Goal: Book appointment/travel/reservation

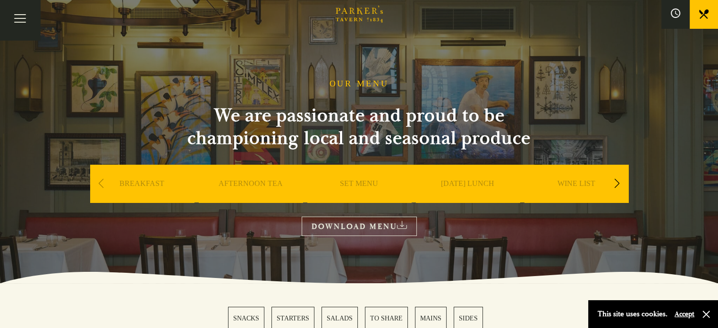
scroll to position [287, 0]
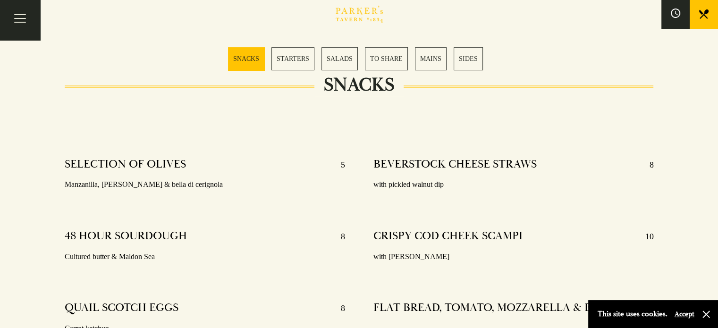
click at [426, 61] on link "MAINS" at bounding box center [431, 58] width 32 height 23
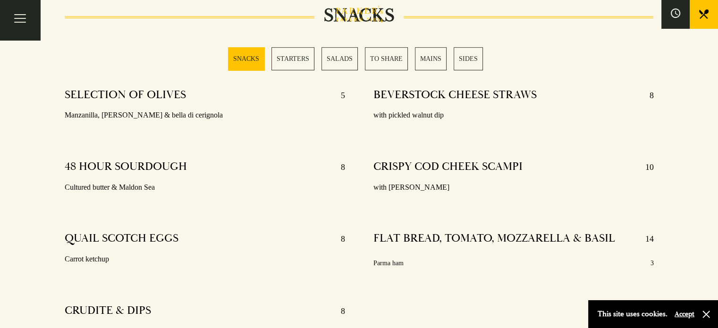
scroll to position [282, 0]
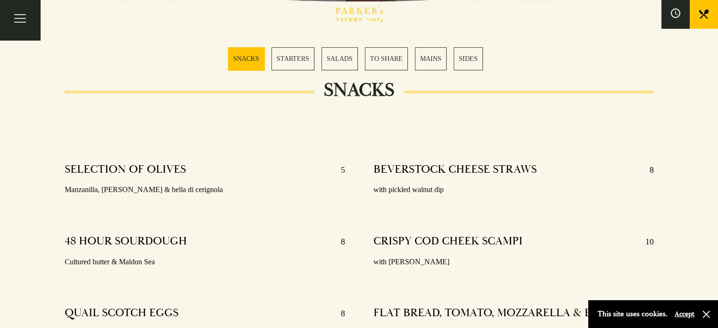
click at [388, 58] on link "TO SHARE" at bounding box center [386, 58] width 43 height 23
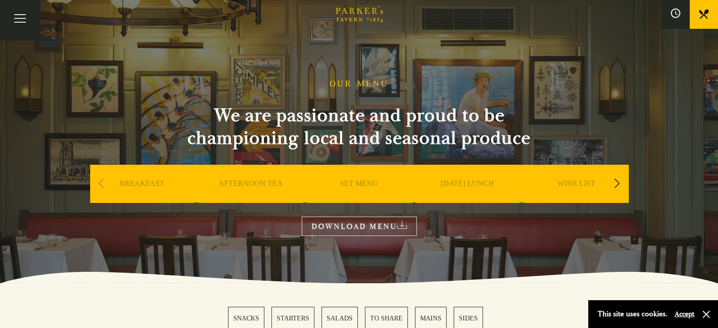
click at [0, 0] on link "All That Jazz" at bounding box center [0, 0] width 0 height 0
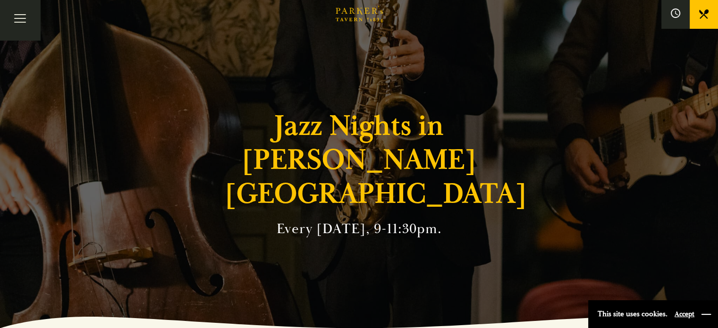
click at [706, 317] on button "button" at bounding box center [705, 313] width 9 height 9
click at [0, 0] on link "What’s On" at bounding box center [0, 0] width 0 height 0
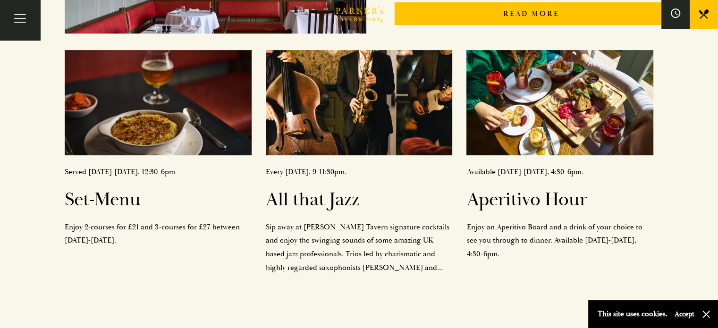
scroll to position [375, 0]
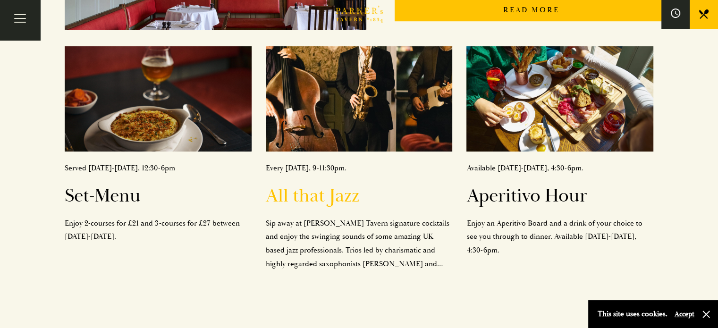
click at [312, 246] on p "Sip away at [PERSON_NAME] Tavern signature cocktails and enjoy the swinging sou…" at bounding box center [359, 244] width 187 height 54
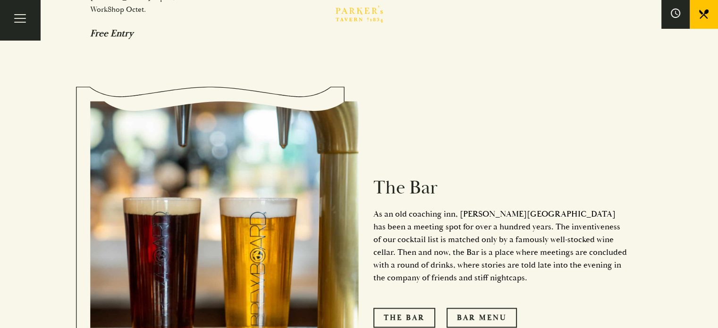
scroll to position [1311, 0]
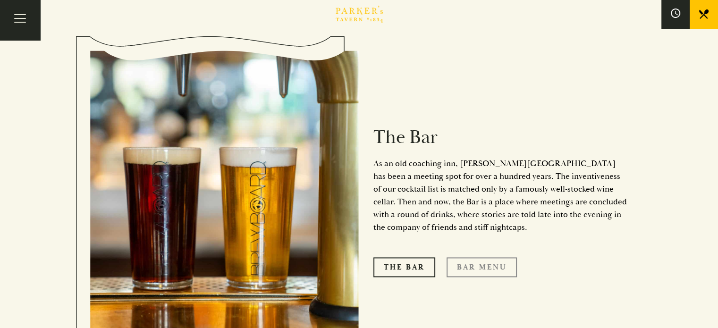
click at [475, 257] on link "Bar Menu" at bounding box center [481, 267] width 70 height 20
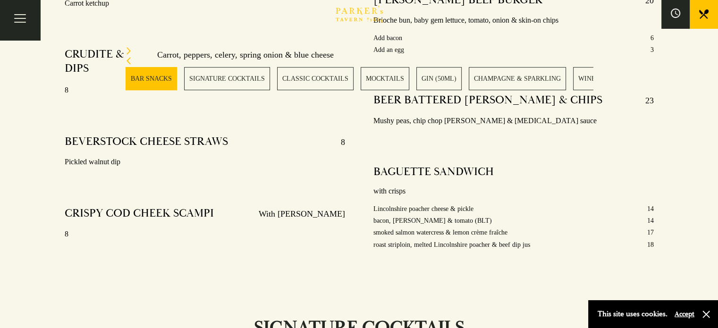
scroll to position [740, 0]
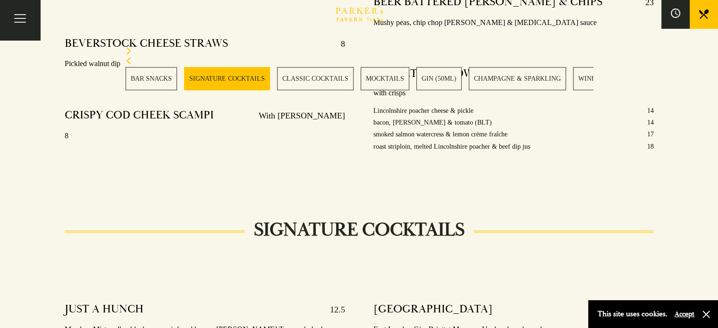
click at [0, 0] on link "BOOK" at bounding box center [0, 0] width 0 height 0
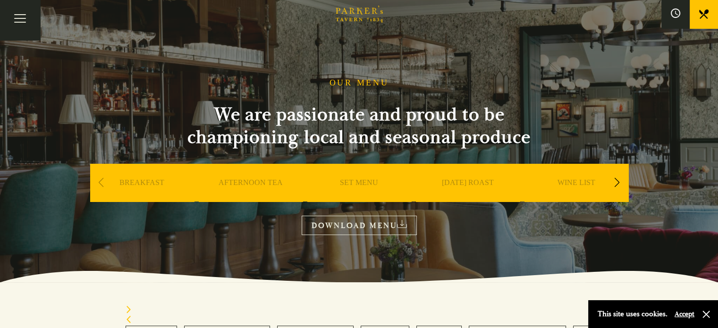
scroll to position [0, 0]
